Goal: Check status: Check status

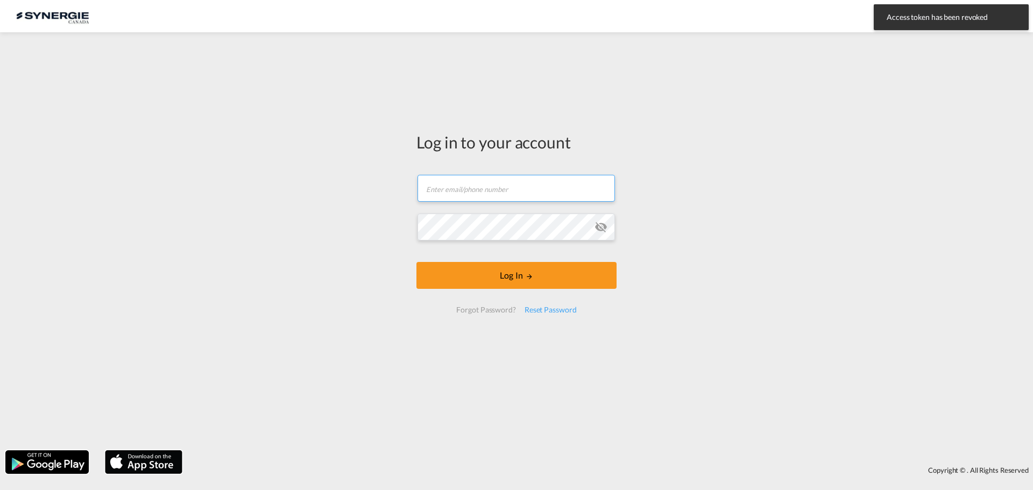
type input "[EMAIL_ADDRESS][DOMAIN_NAME]"
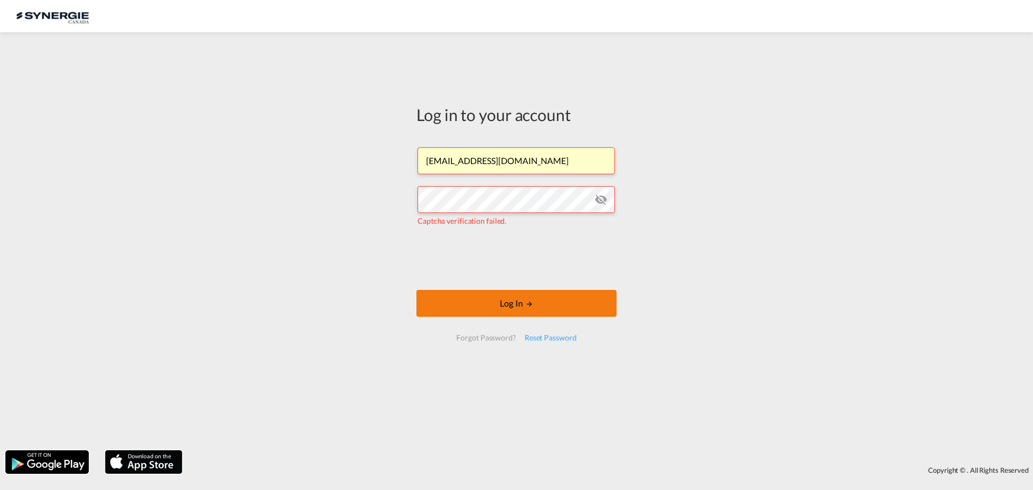
click at [501, 306] on button "Log In" at bounding box center [517, 303] width 200 height 27
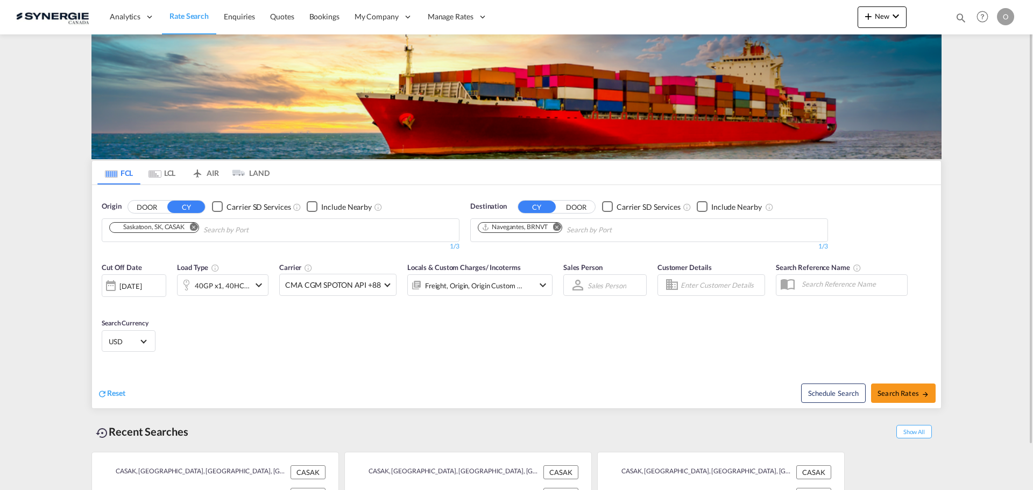
click at [963, 14] on md-icon "icon-magnify" at bounding box center [961, 18] width 12 height 12
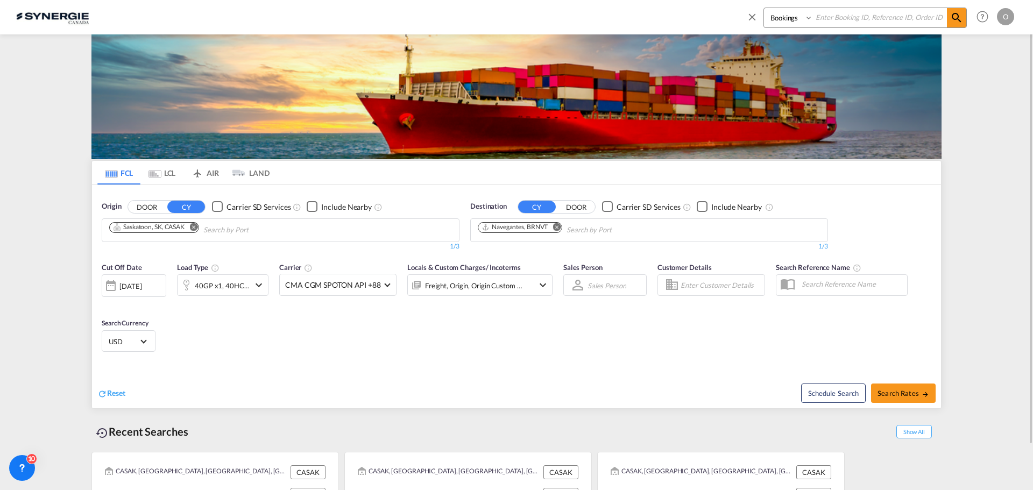
click at [810, 14] on select "Bookings Quotes Enquiries" at bounding box center [789, 17] width 51 height 19
select select "Quotes"
click at [764, 8] on select "Bookings Quotes Enquiries" at bounding box center [789, 17] width 51 height 19
click at [837, 17] on input at bounding box center [880, 17] width 134 height 19
paste input "SYC000013749"
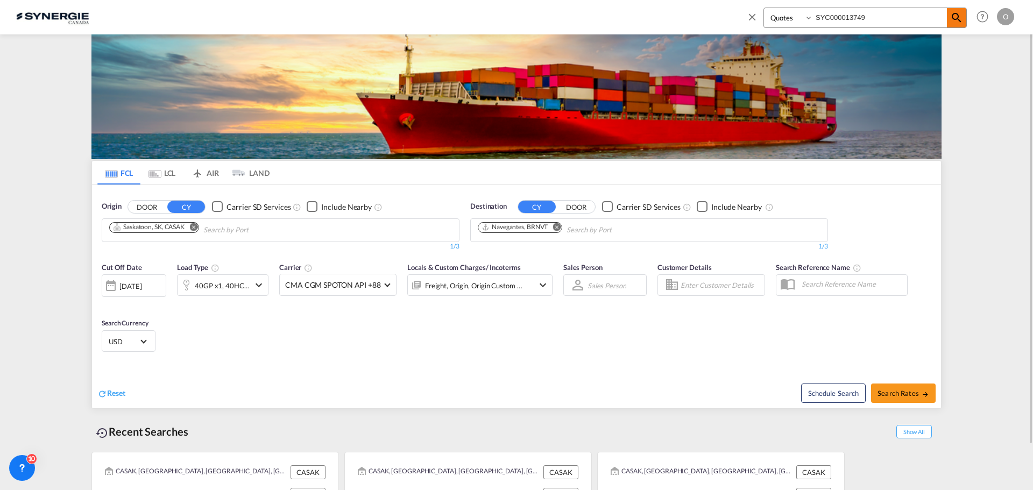
type input "SYC000013749"
click at [960, 11] on md-icon "icon-magnify" at bounding box center [956, 17] width 13 height 13
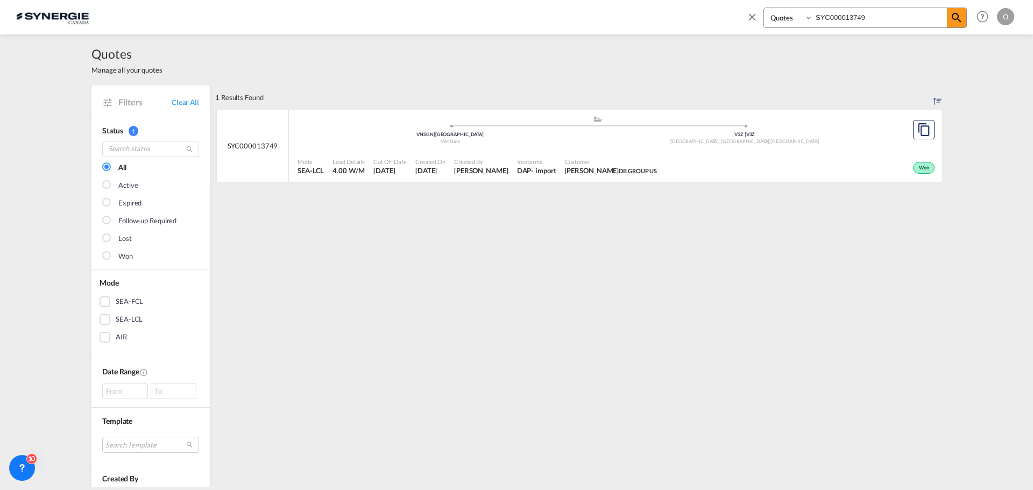
click at [919, 169] on span "Won" at bounding box center [925, 169] width 13 height 8
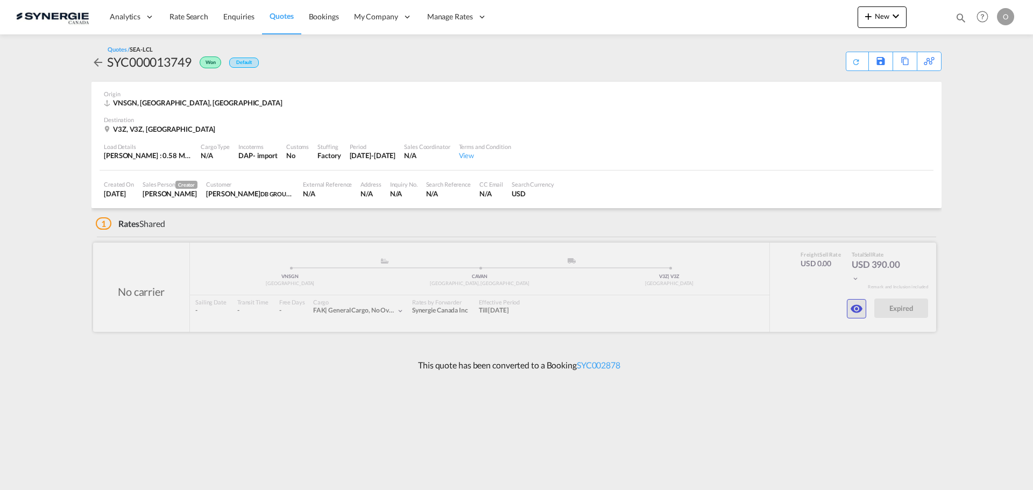
click at [855, 311] on md-icon "icon-eye" at bounding box center [856, 308] width 13 height 13
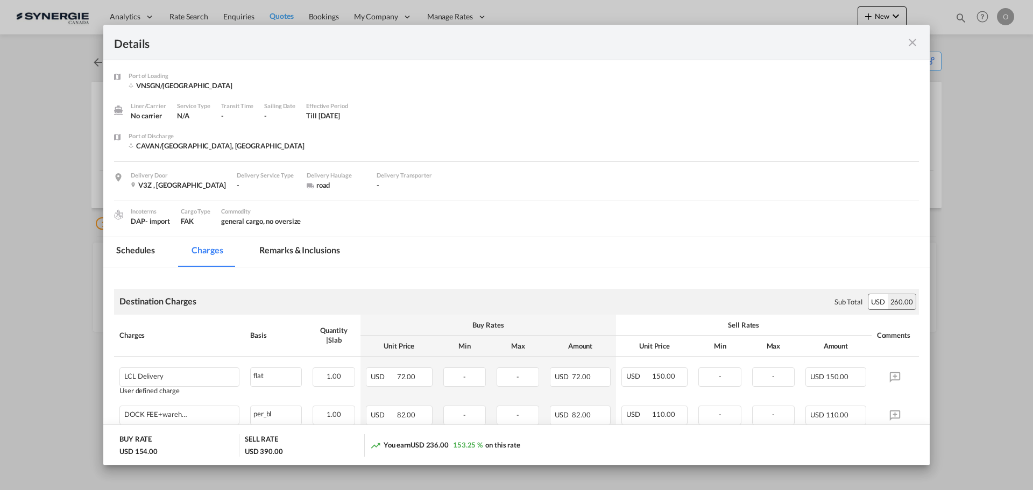
click at [338, 248] on md-tab-item "Remarks & Inclusions" at bounding box center [299, 252] width 106 height 30
